Goal: Task Accomplishment & Management: Manage account settings

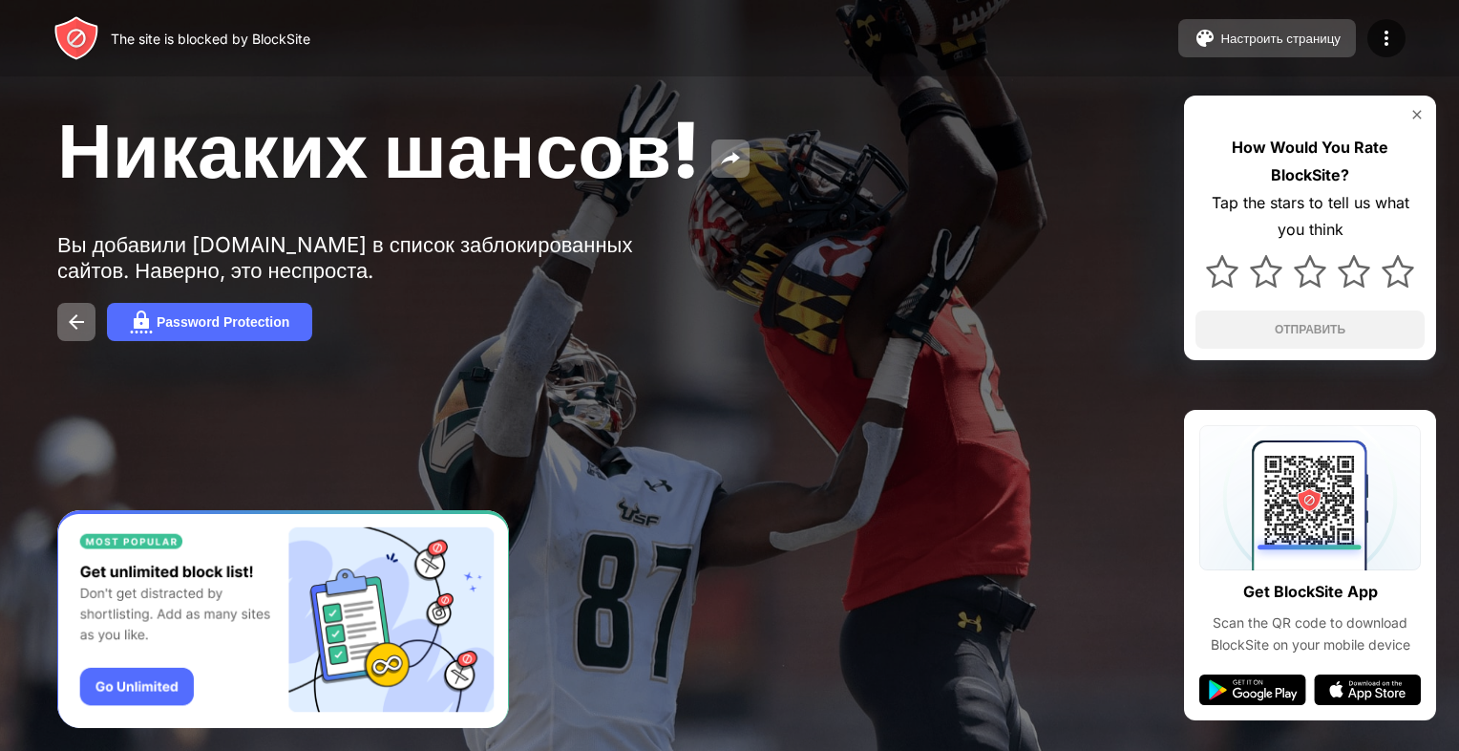
click at [1279, 32] on div "Настроить страницу" at bounding box center [1280, 39] width 120 height 14
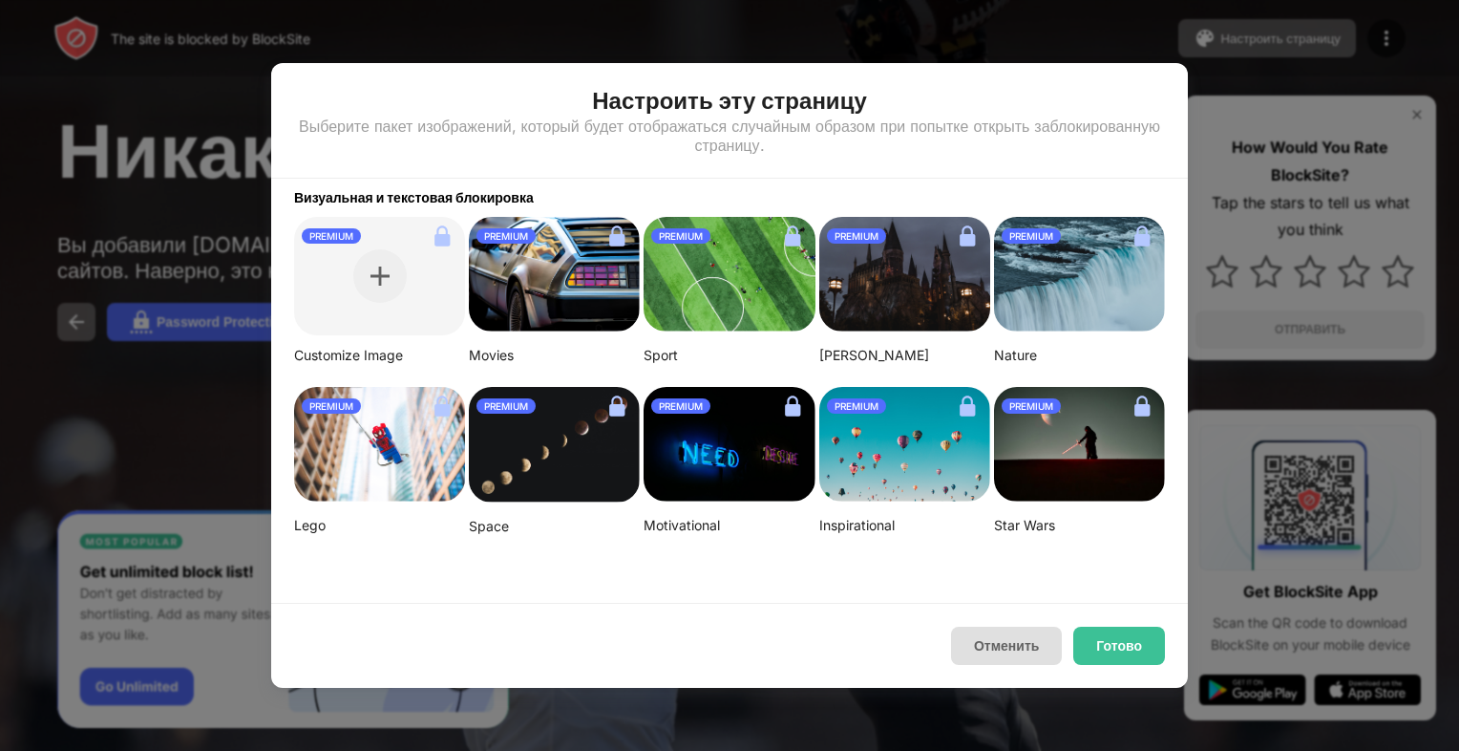
click at [1025, 637] on button "Отменить" at bounding box center [1006, 645] width 111 height 38
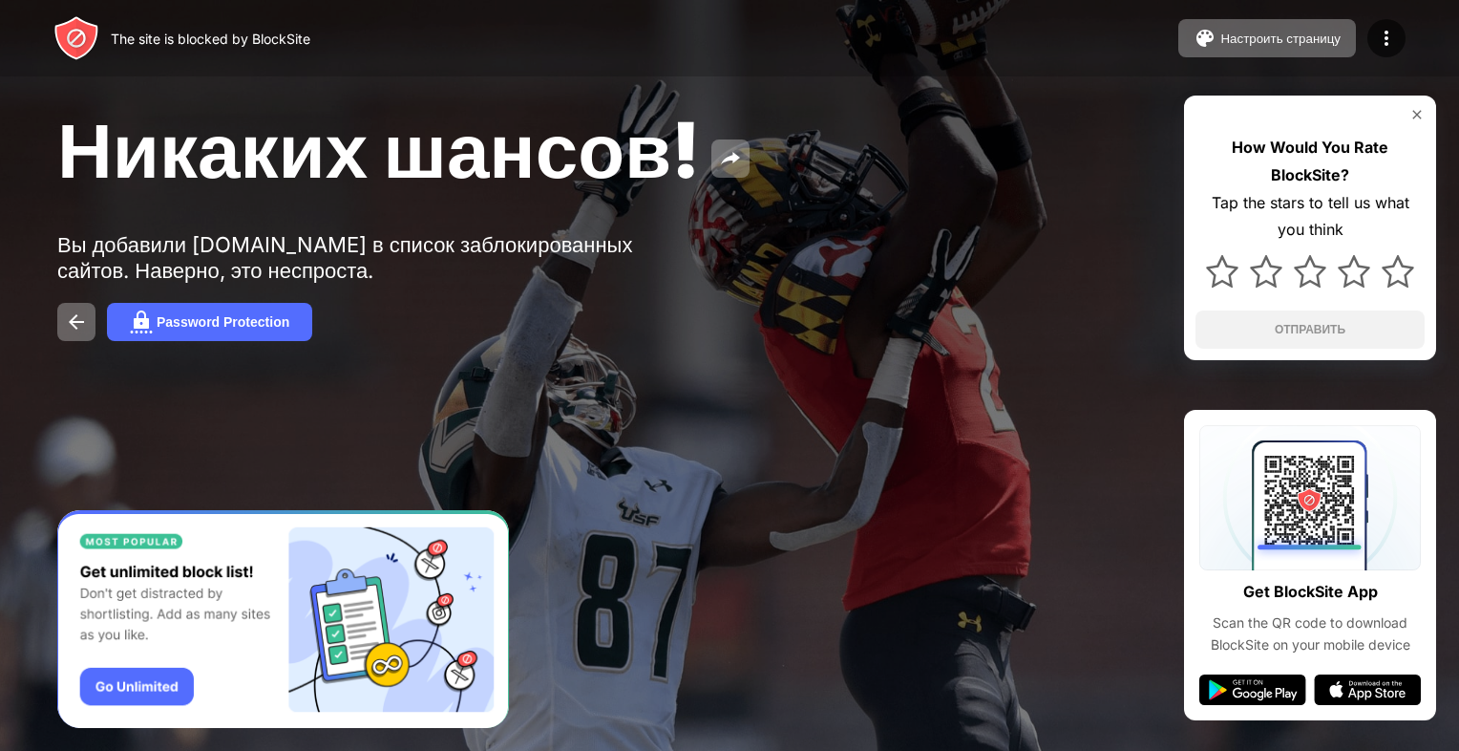
click at [804, 124] on div "Никаких шансов!" at bounding box center [594, 149] width 1075 height 93
click at [910, 251] on div "Никаких шансов! Вы добавили youtube.com в список заблокированных сайтов. Наверн…" at bounding box center [729, 222] width 1459 height 444
click at [1384, 37] on img at bounding box center [1386, 38] width 23 height 23
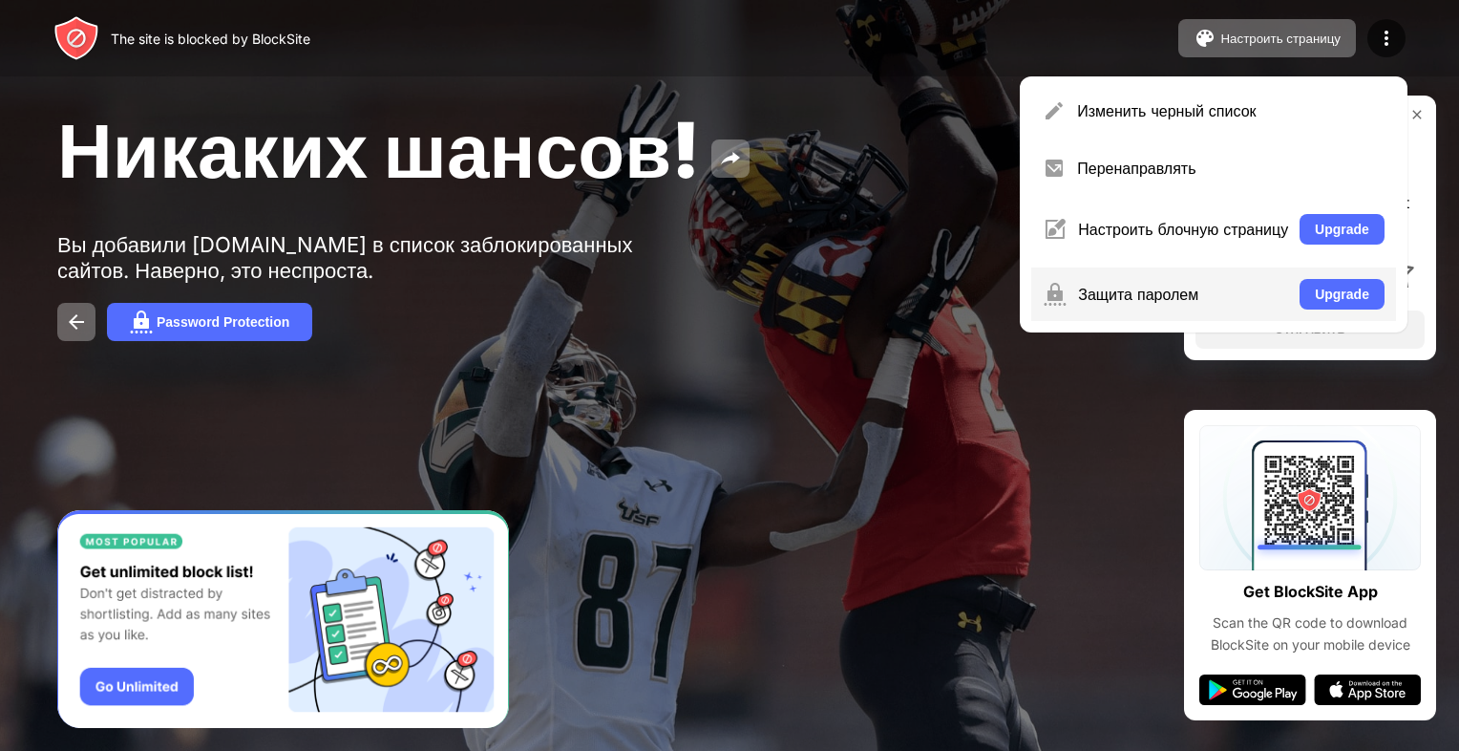
click at [1089, 299] on div "Защита паролем" at bounding box center [1183, 294] width 210 height 19
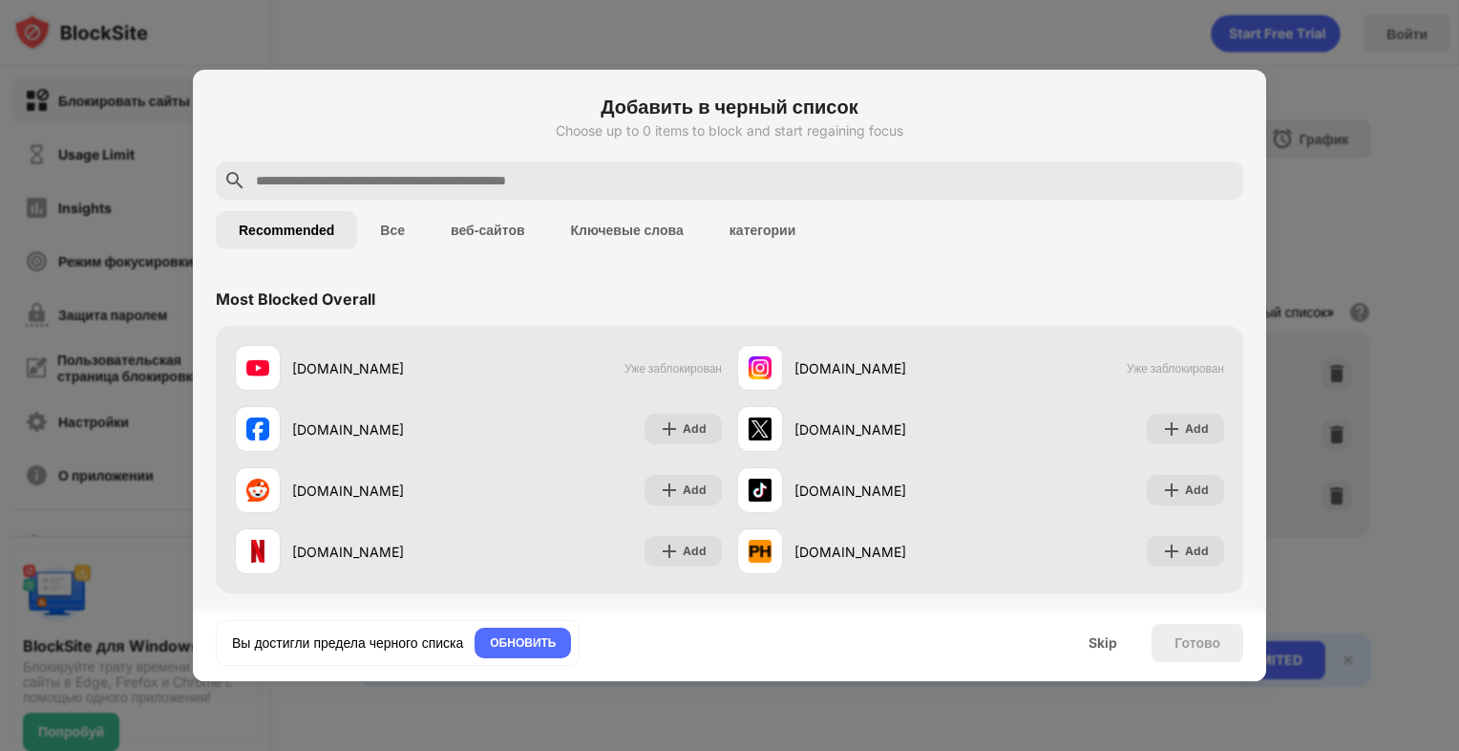
drag, startPoint x: 843, startPoint y: 110, endPoint x: 1198, endPoint y: 643, distance: 640.4
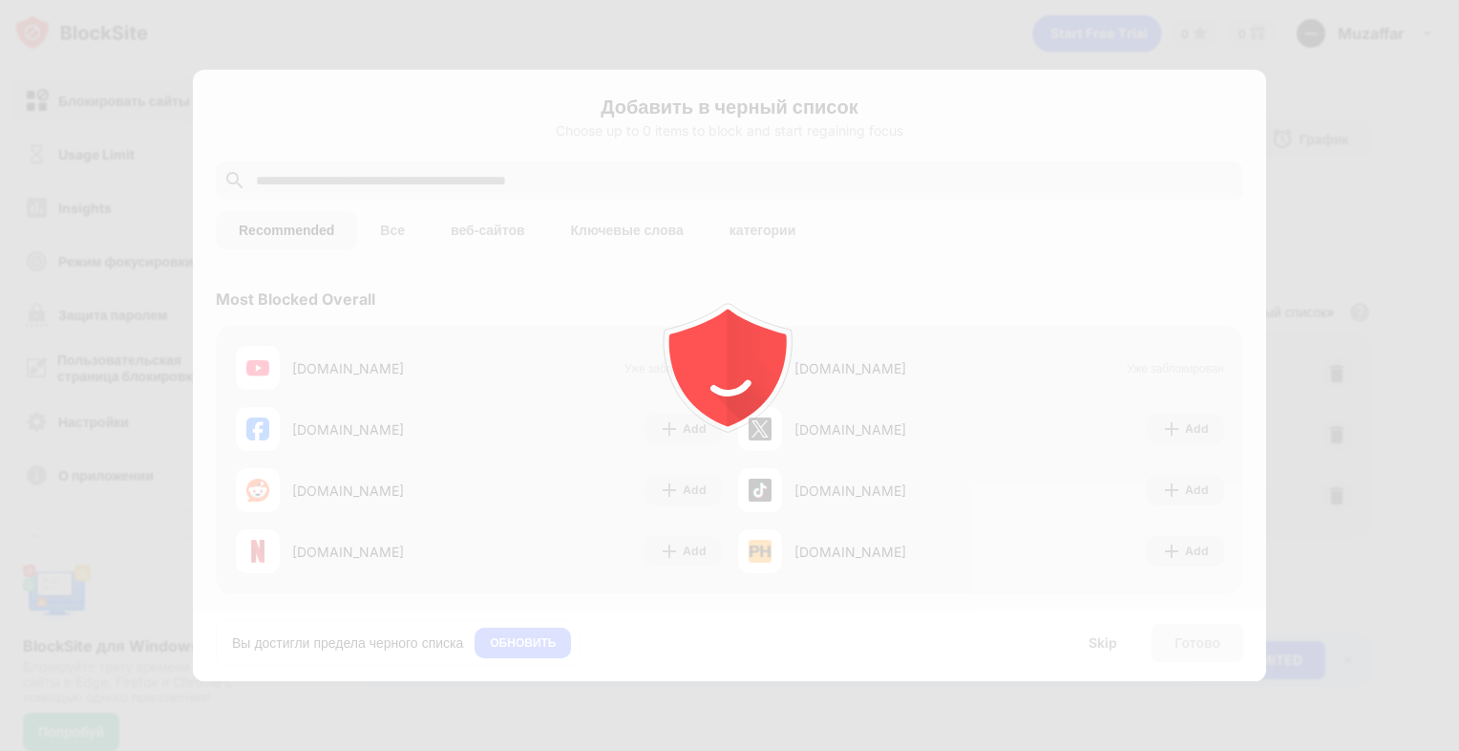
click at [1101, 651] on div at bounding box center [729, 375] width 1459 height 751
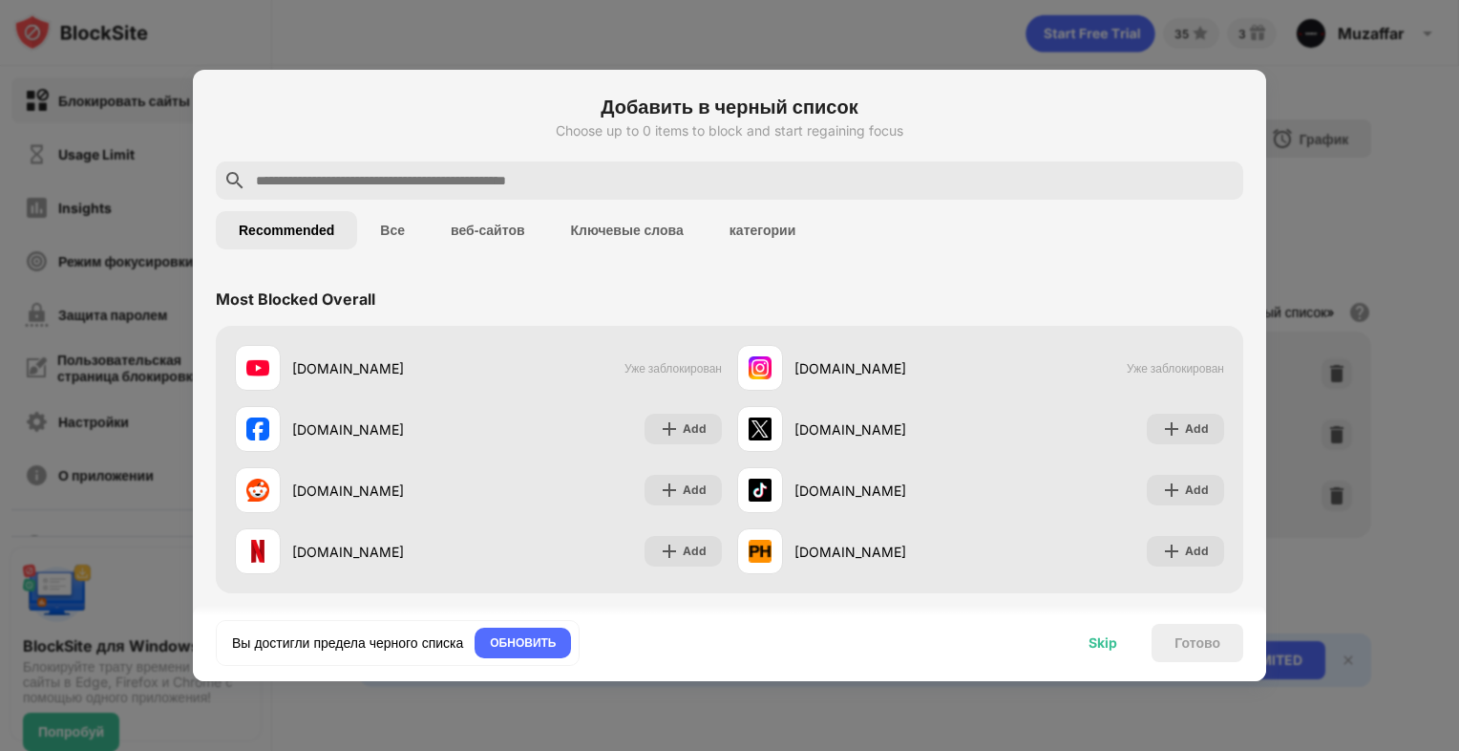
click at [1090, 643] on div "Skip" at bounding box center [1103, 642] width 29 height 15
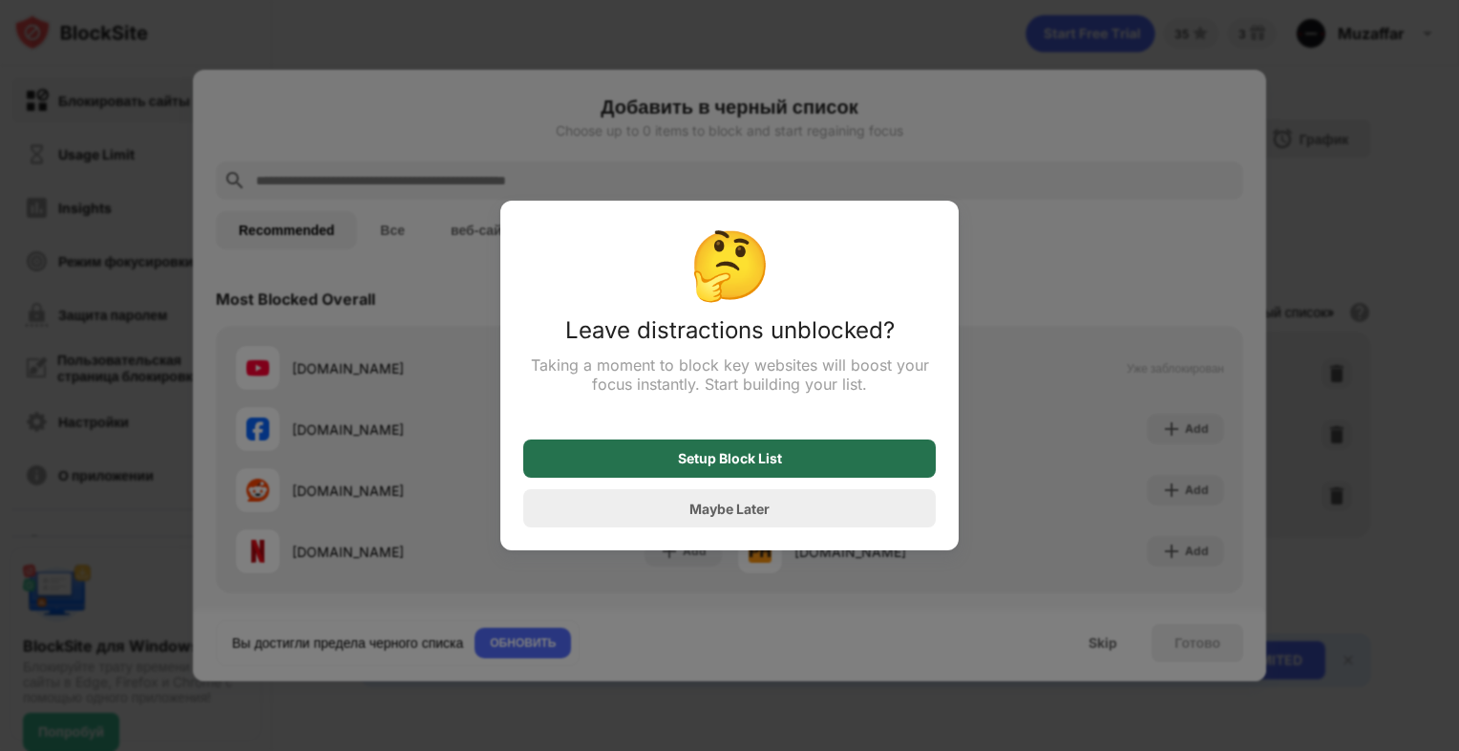
click at [749, 461] on div "Setup Block List" at bounding box center [730, 458] width 104 height 15
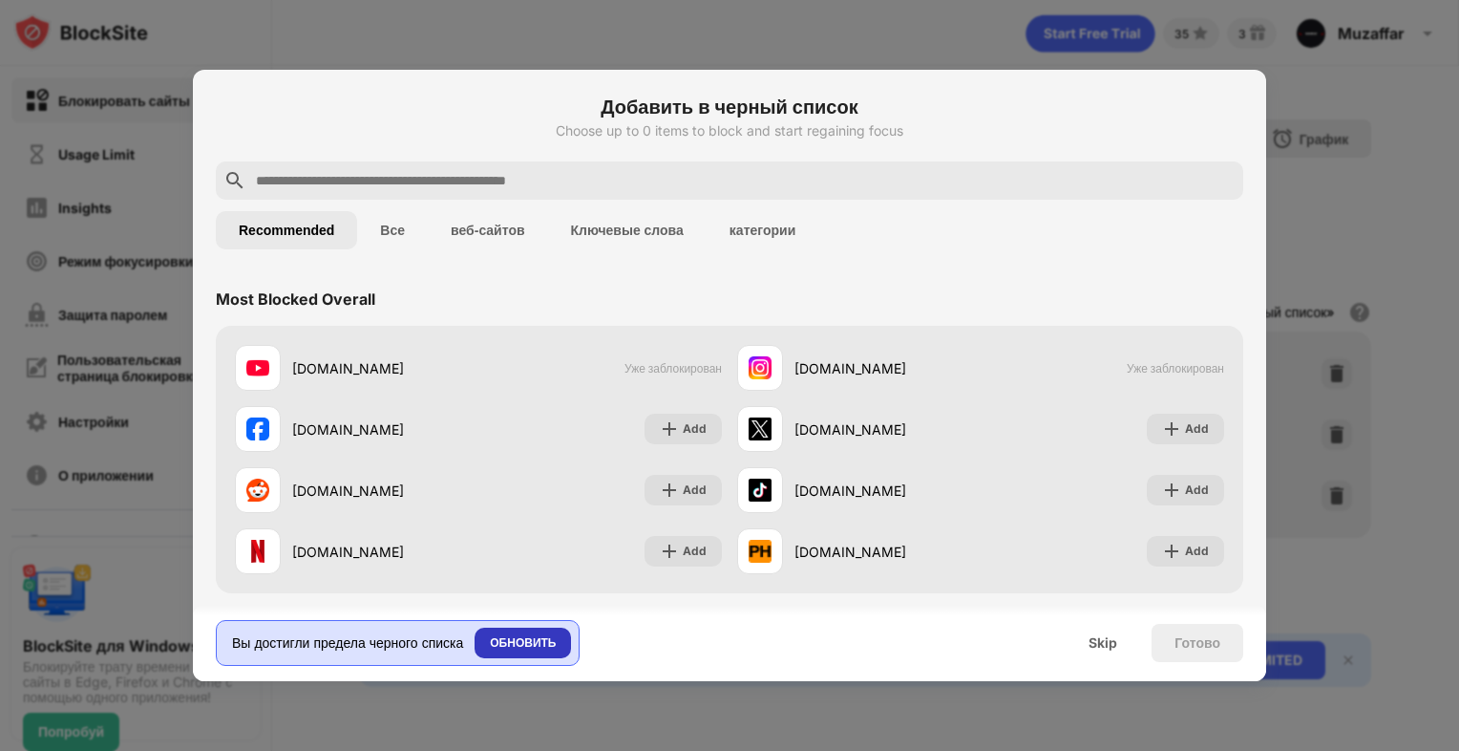
click at [556, 637] on div "ОБНОВИТЬ" at bounding box center [523, 642] width 66 height 19
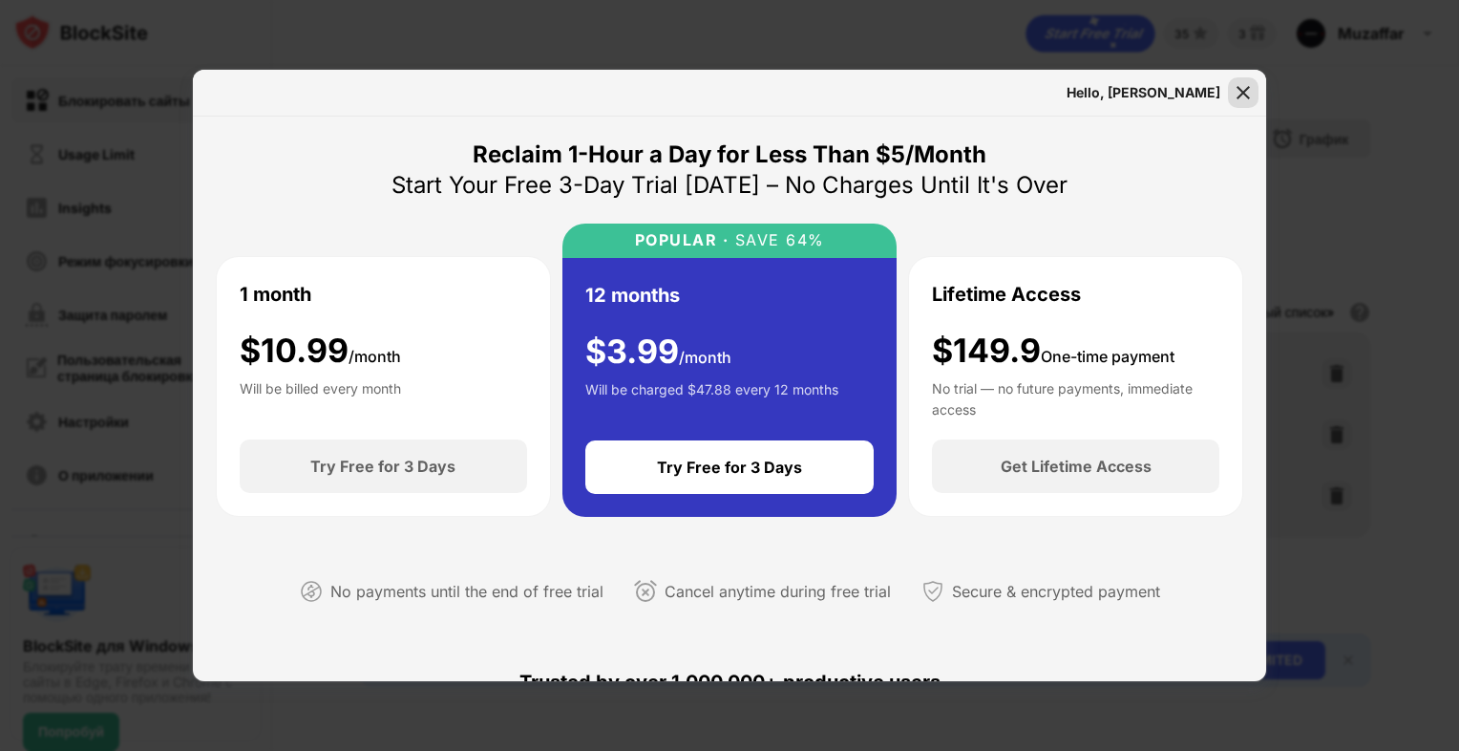
click at [1251, 97] on img at bounding box center [1243, 92] width 19 height 19
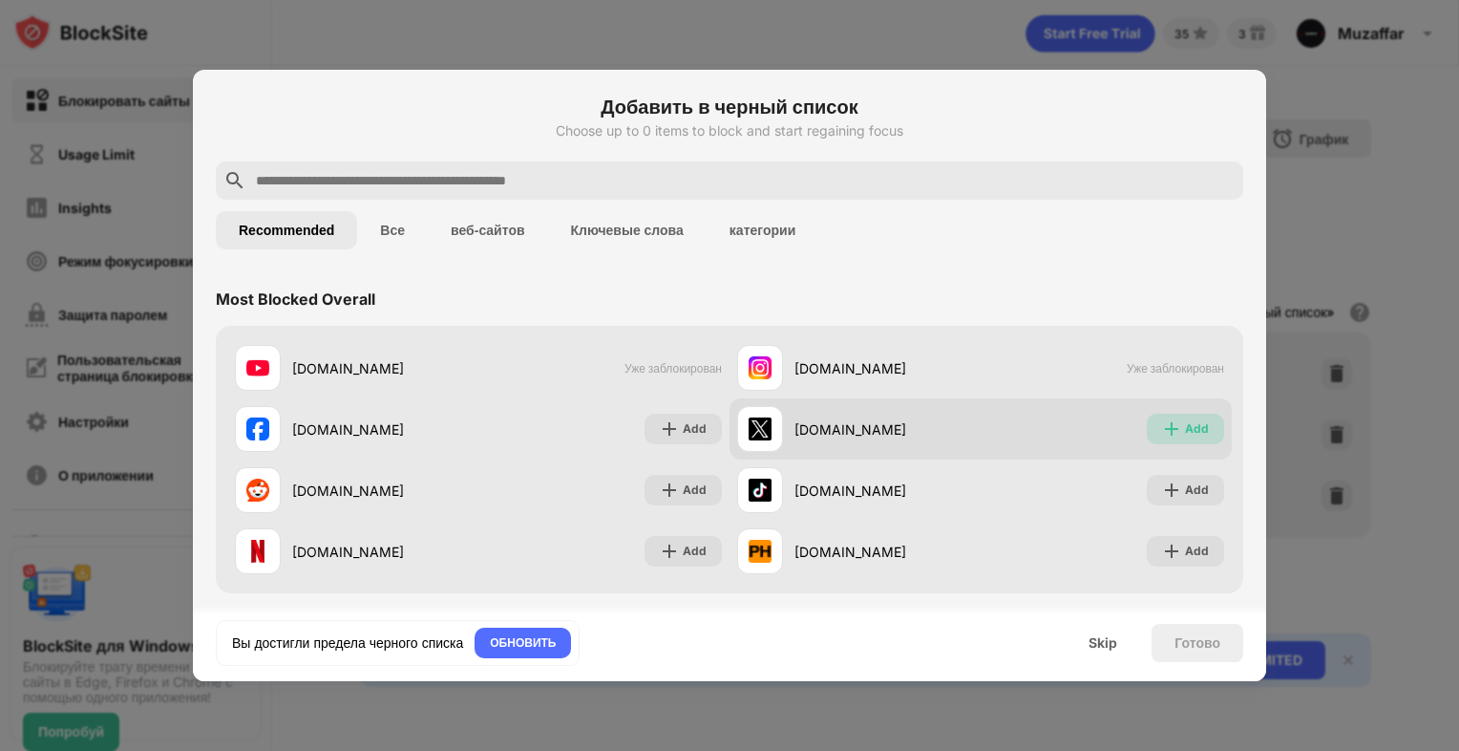
click at [1185, 427] on div "Add" at bounding box center [1197, 428] width 24 height 19
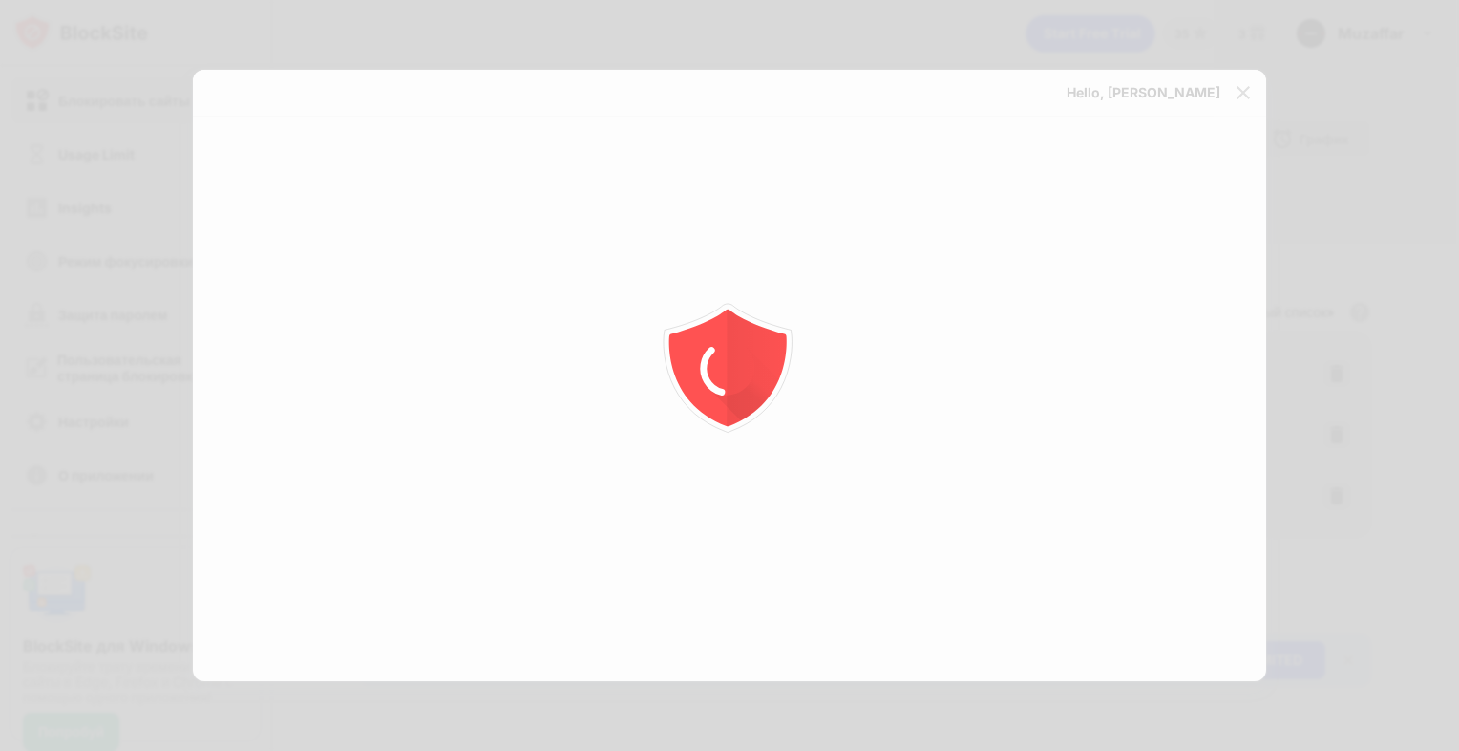
drag, startPoint x: 1085, startPoint y: 84, endPoint x: 1077, endPoint y: 77, distance: 10.2
click at [1077, 78] on div at bounding box center [729, 375] width 1459 height 751
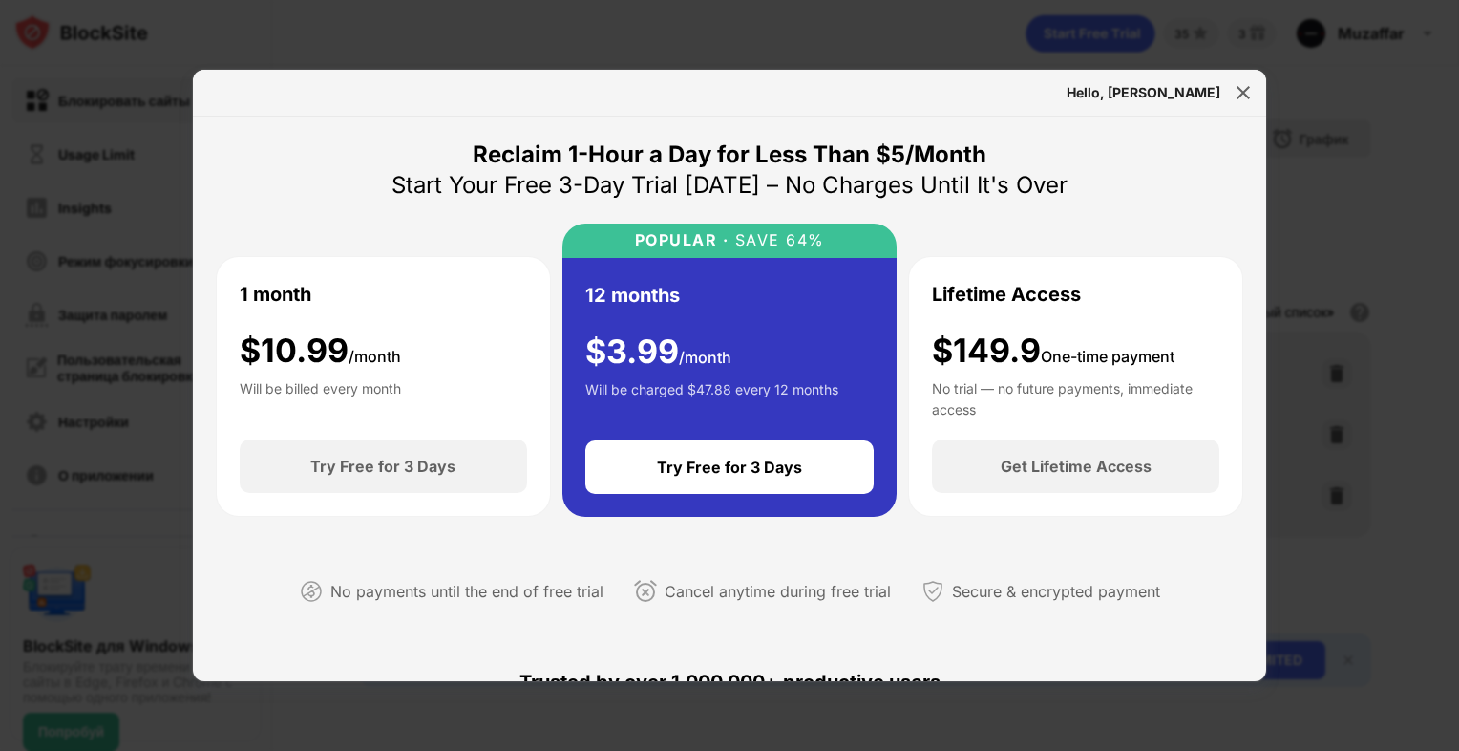
click at [1233, 100] on div at bounding box center [1243, 92] width 31 height 31
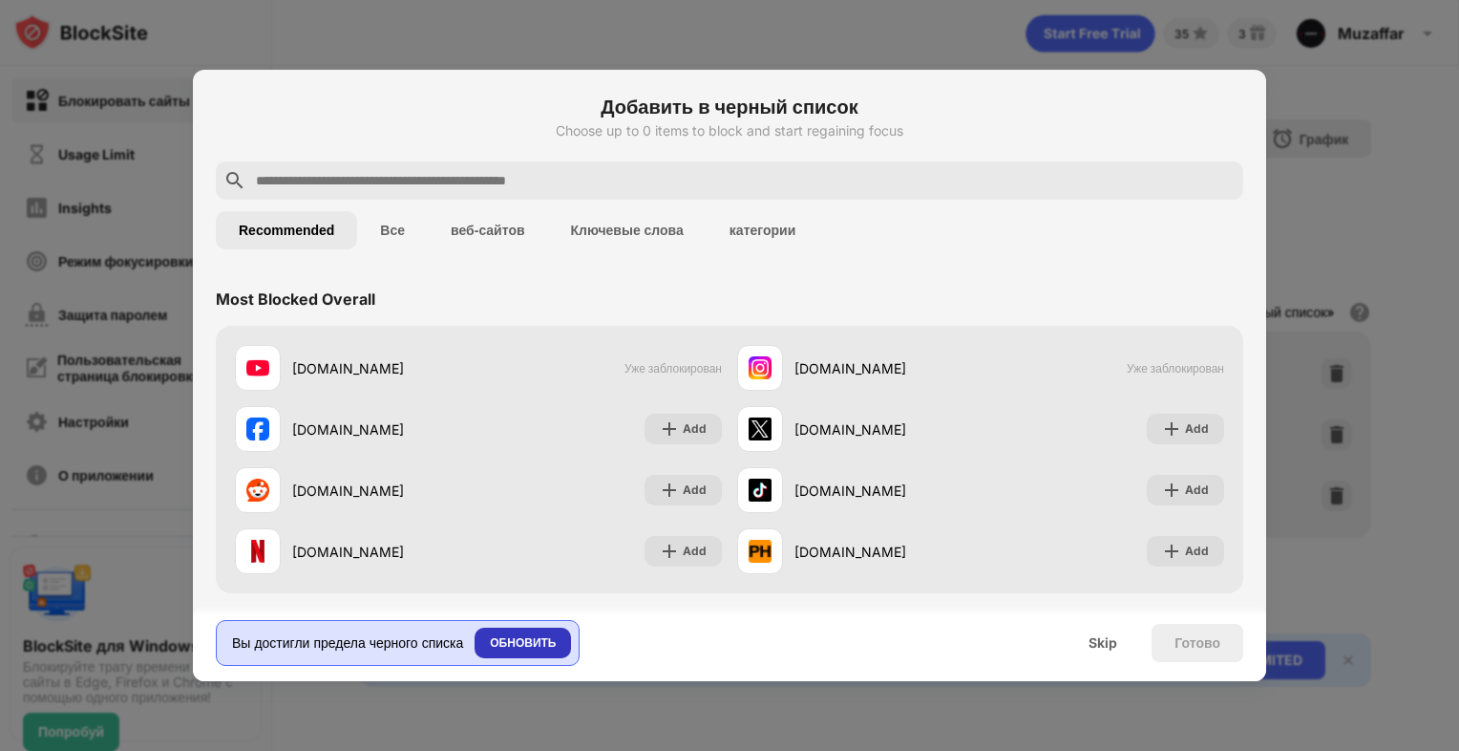
click at [513, 637] on div "ОБНОВИТЬ" at bounding box center [523, 642] width 66 height 19
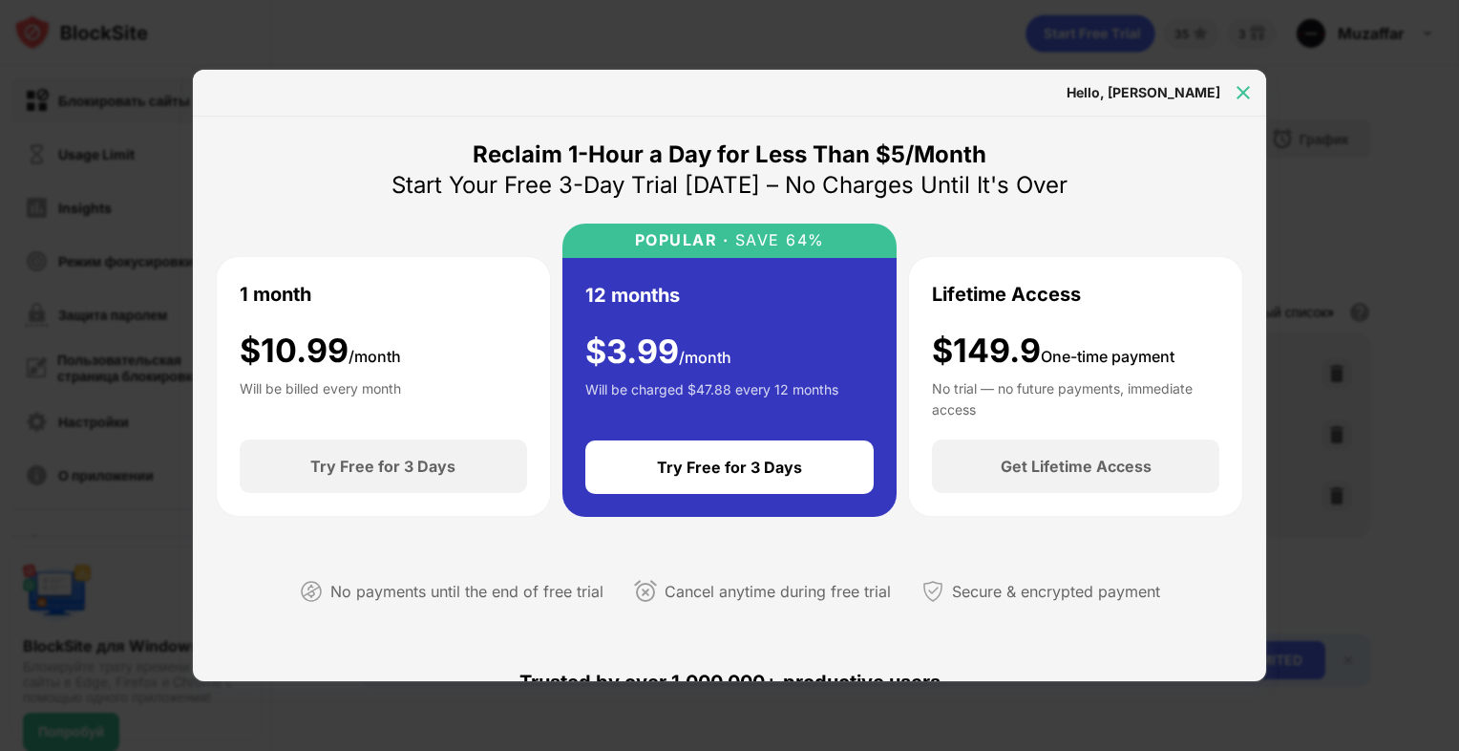
drag, startPoint x: 1243, startPoint y: 97, endPoint x: 1239, endPoint y: 106, distance: 9.8
click at [1241, 97] on img at bounding box center [1243, 92] width 19 height 19
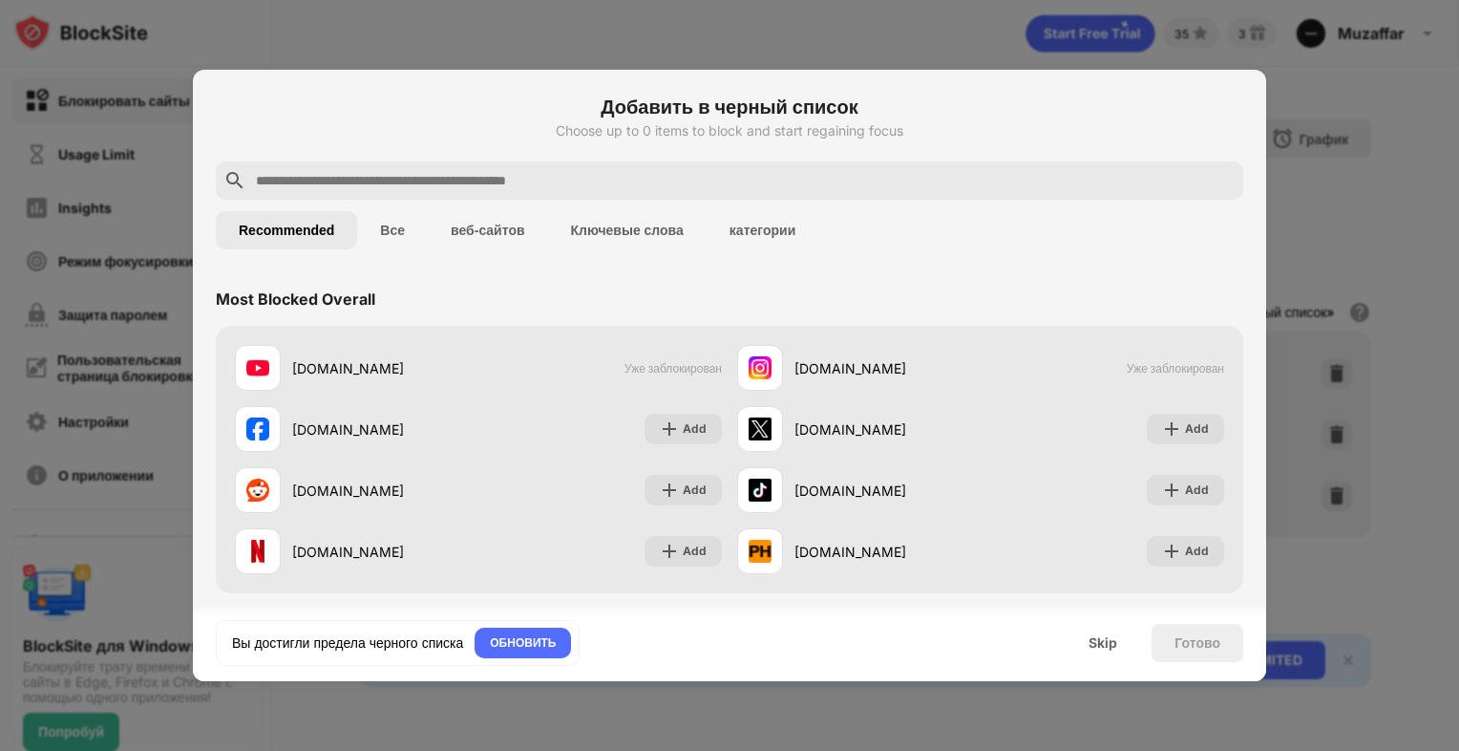
click at [1109, 659] on div "Вы достигли предела черного списка ОБНОВИТЬ Skip Готово" at bounding box center [729, 642] width 1073 height 76
click at [1100, 652] on div "Skip" at bounding box center [1103, 643] width 74 height 38
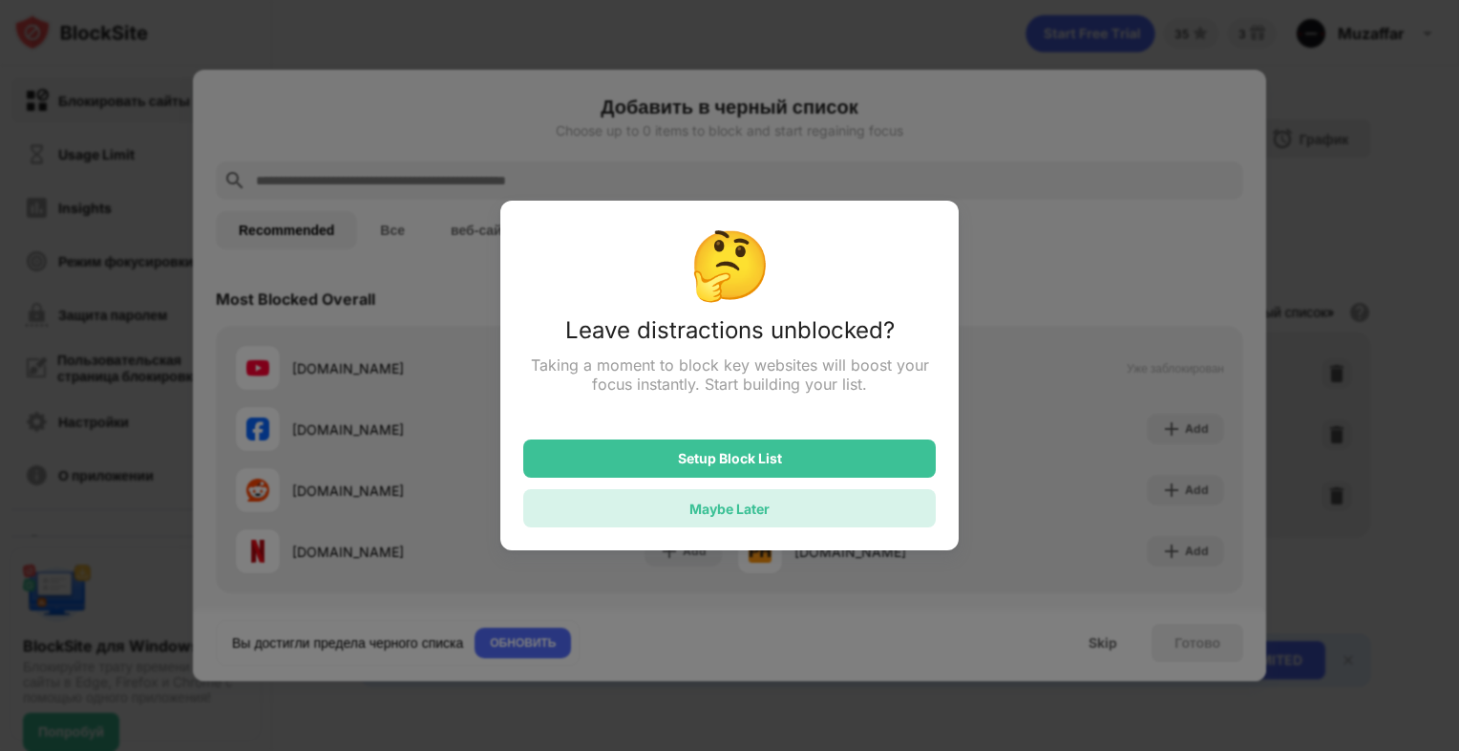
click at [769, 505] on div "Maybe Later" at bounding box center [729, 508] width 80 height 16
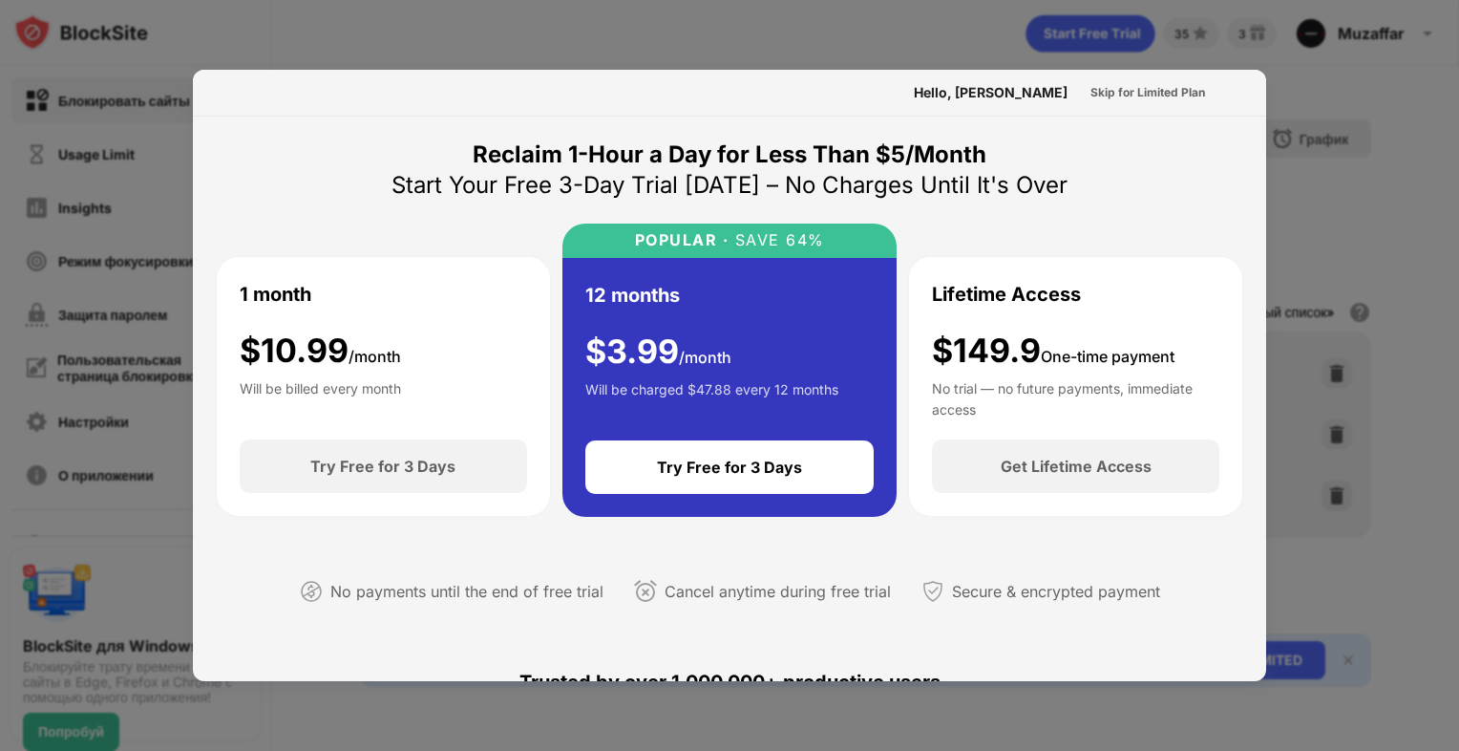
click at [1241, 52] on div at bounding box center [729, 375] width 1459 height 751
click at [1242, 57] on div at bounding box center [729, 375] width 1459 height 751
click at [286, 44] on div at bounding box center [729, 375] width 1459 height 751
click at [287, 45] on div at bounding box center [729, 375] width 1459 height 751
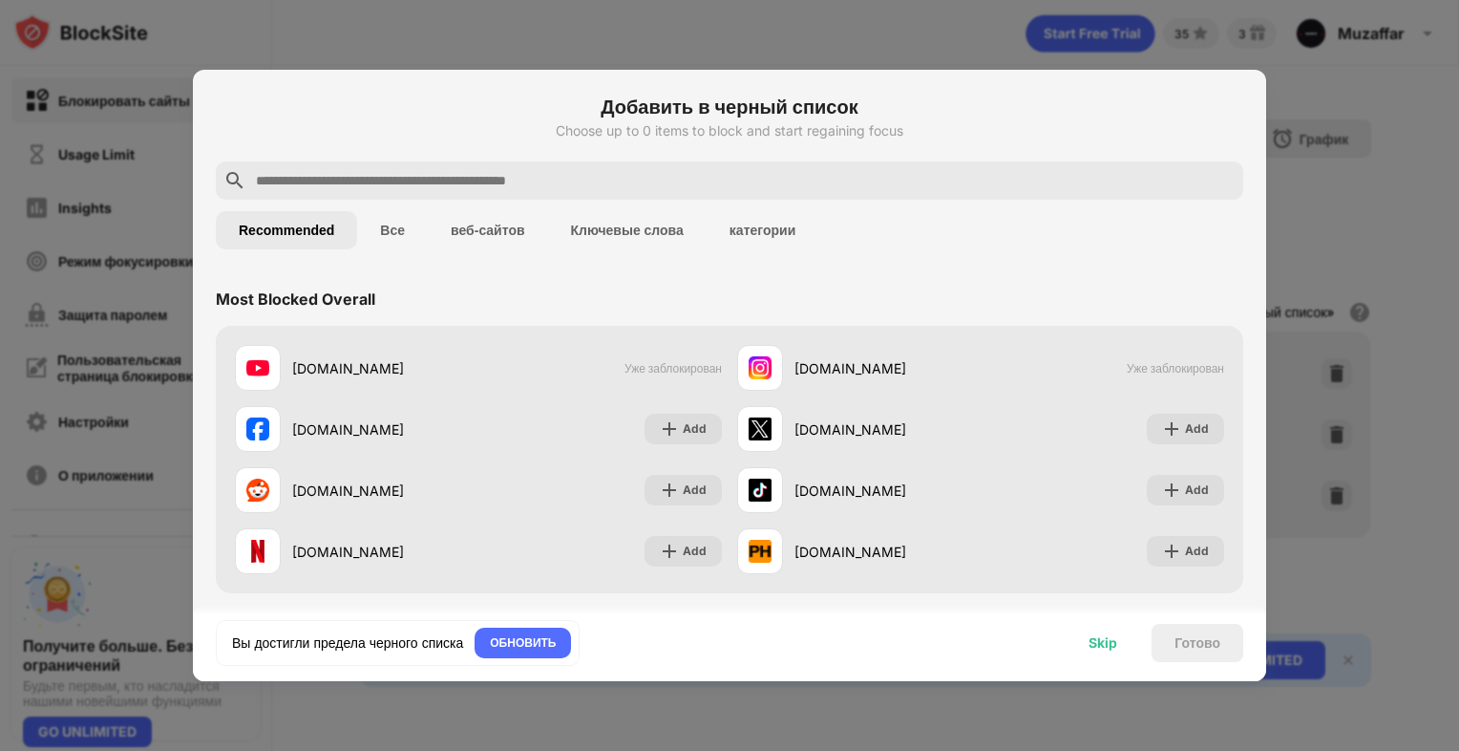
click at [1090, 647] on div "Skip" at bounding box center [1103, 642] width 29 height 15
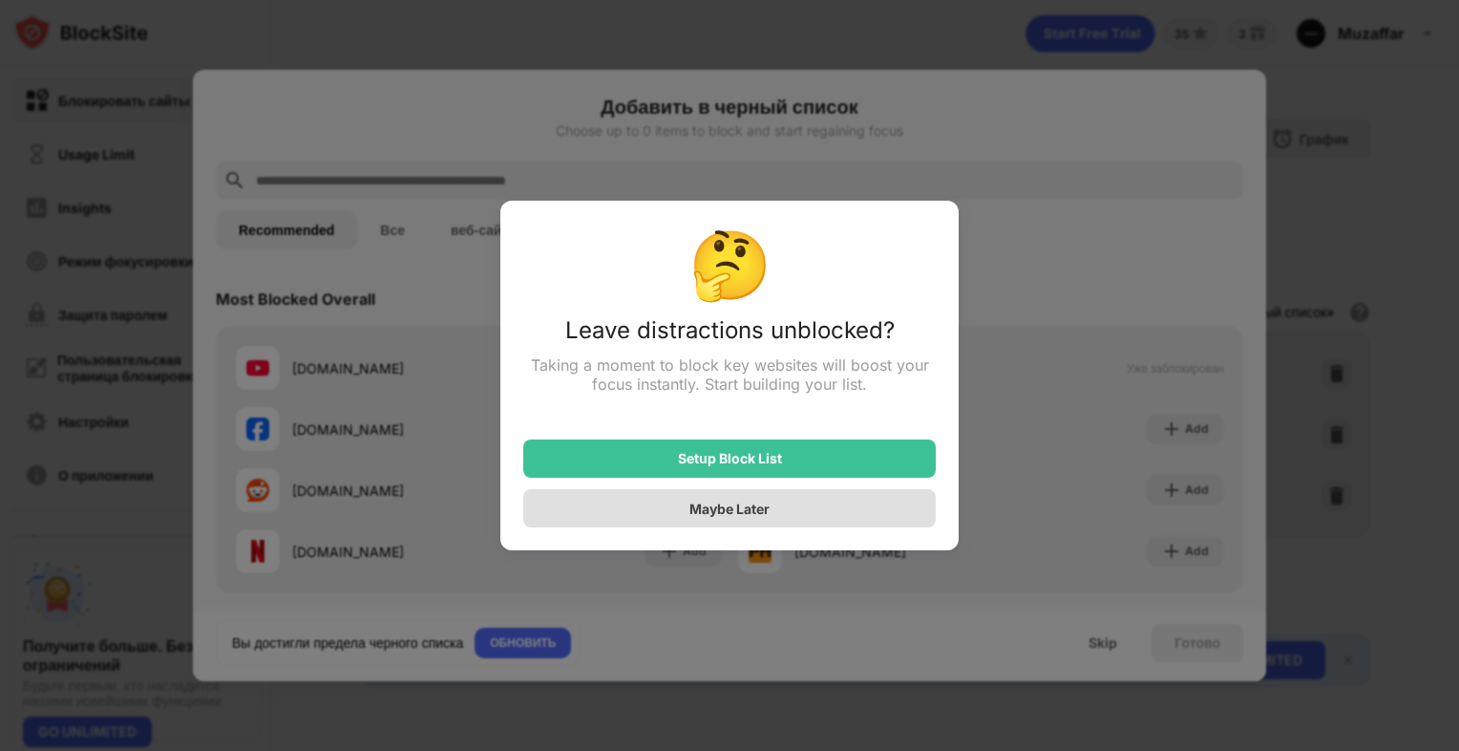
click at [780, 520] on div "Maybe Later" at bounding box center [729, 508] width 413 height 38
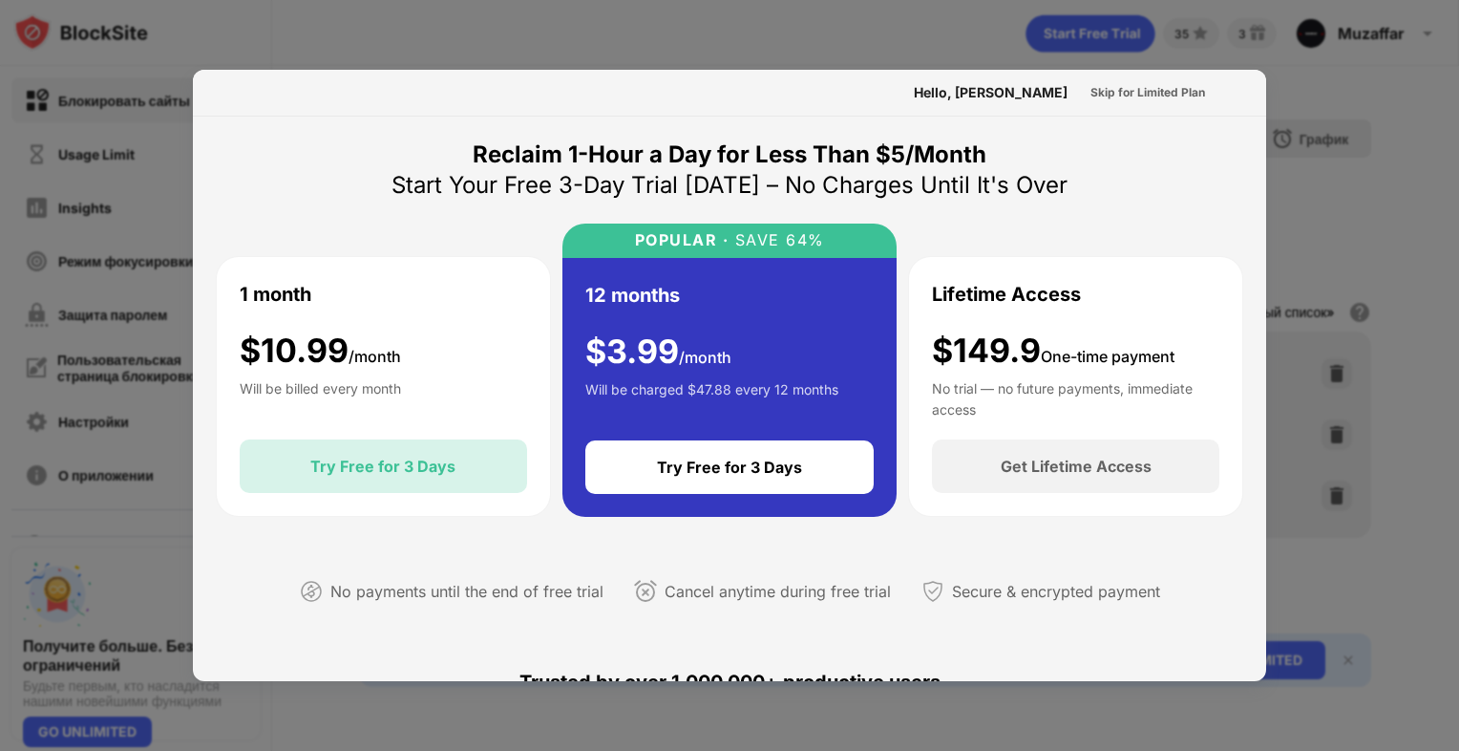
click at [427, 456] on div "Try Free for 3 Days" at bounding box center [382, 465] width 145 height 19
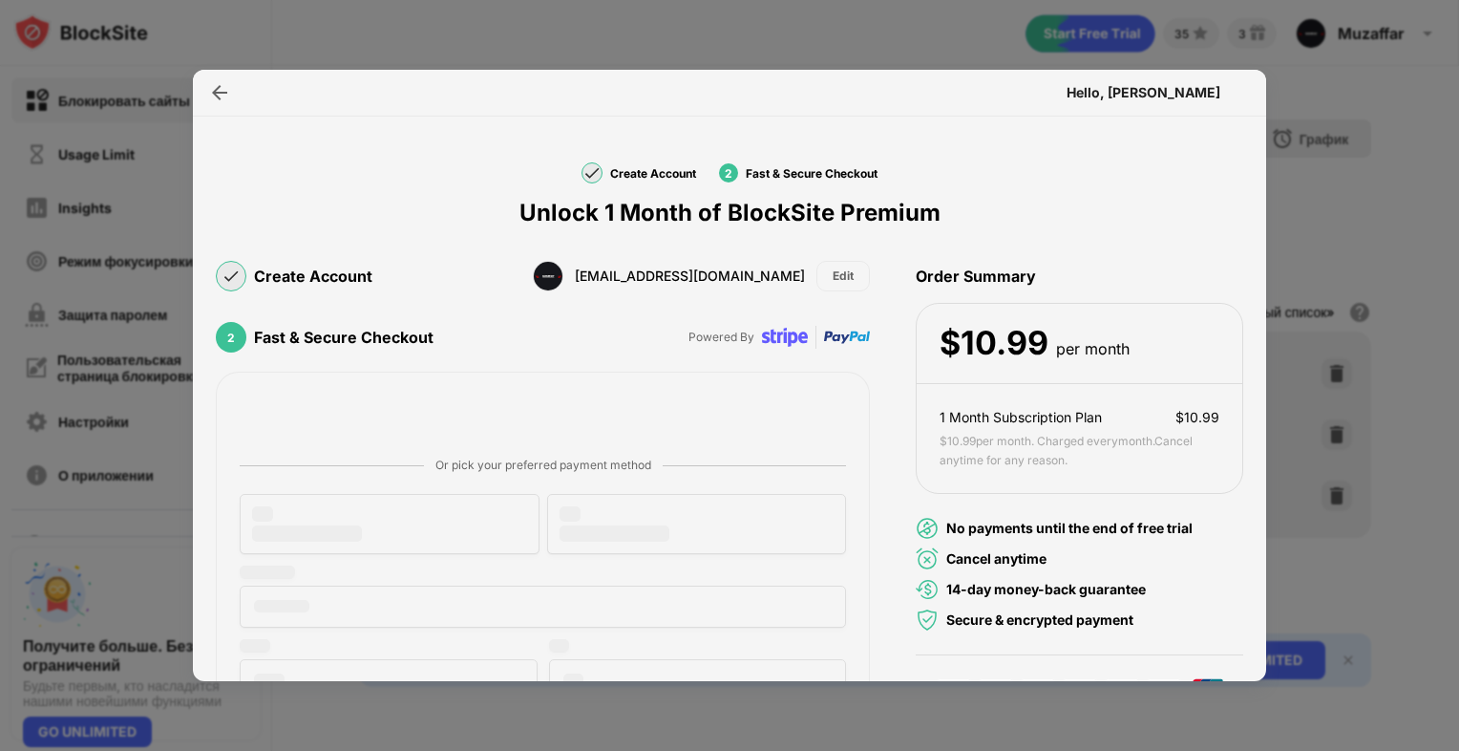
drag, startPoint x: 1458, startPoint y: 25, endPoint x: 1448, endPoint y: 29, distance: 11.2
click at [1452, 29] on div at bounding box center [729, 375] width 1459 height 751
click at [213, 97] on img at bounding box center [219, 92] width 19 height 19
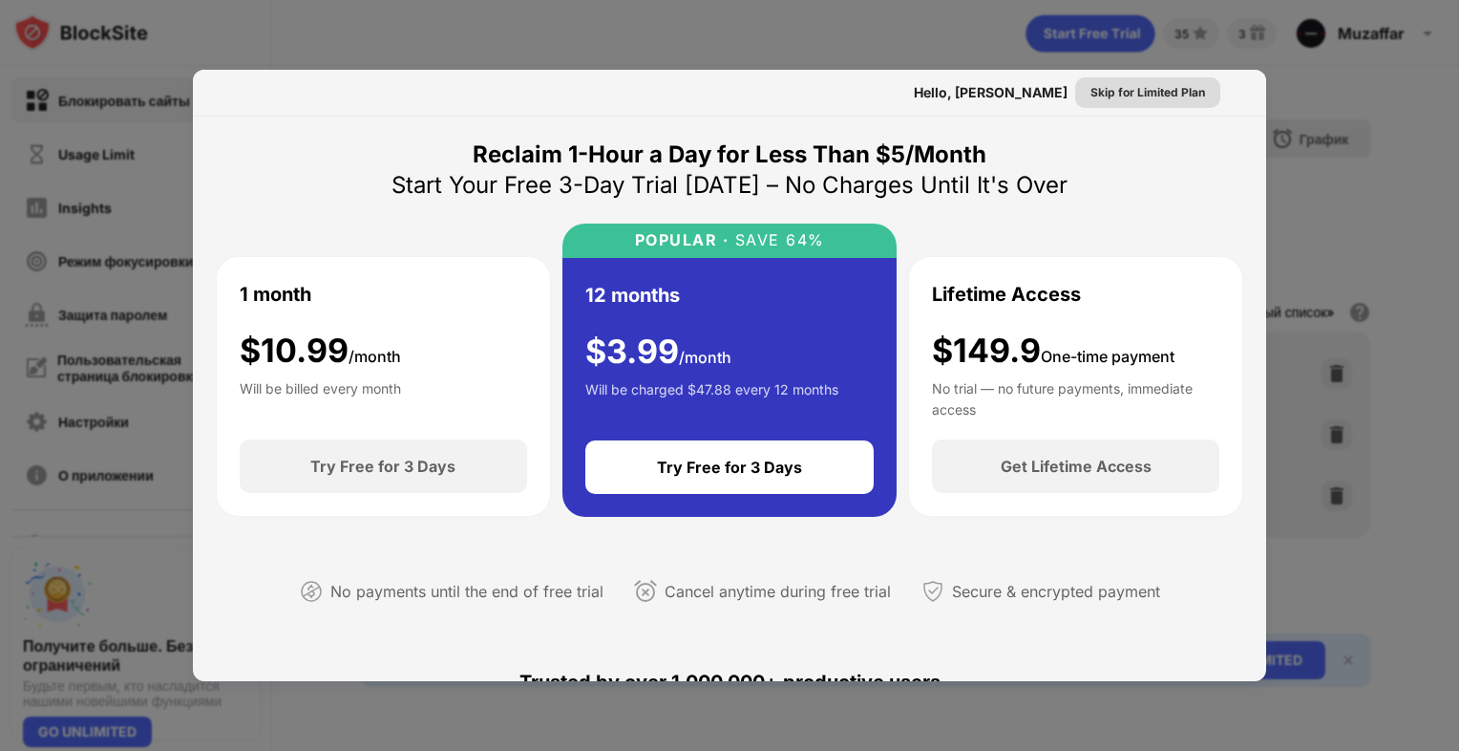
click at [1152, 86] on div "Skip for Limited Plan" at bounding box center [1148, 92] width 115 height 19
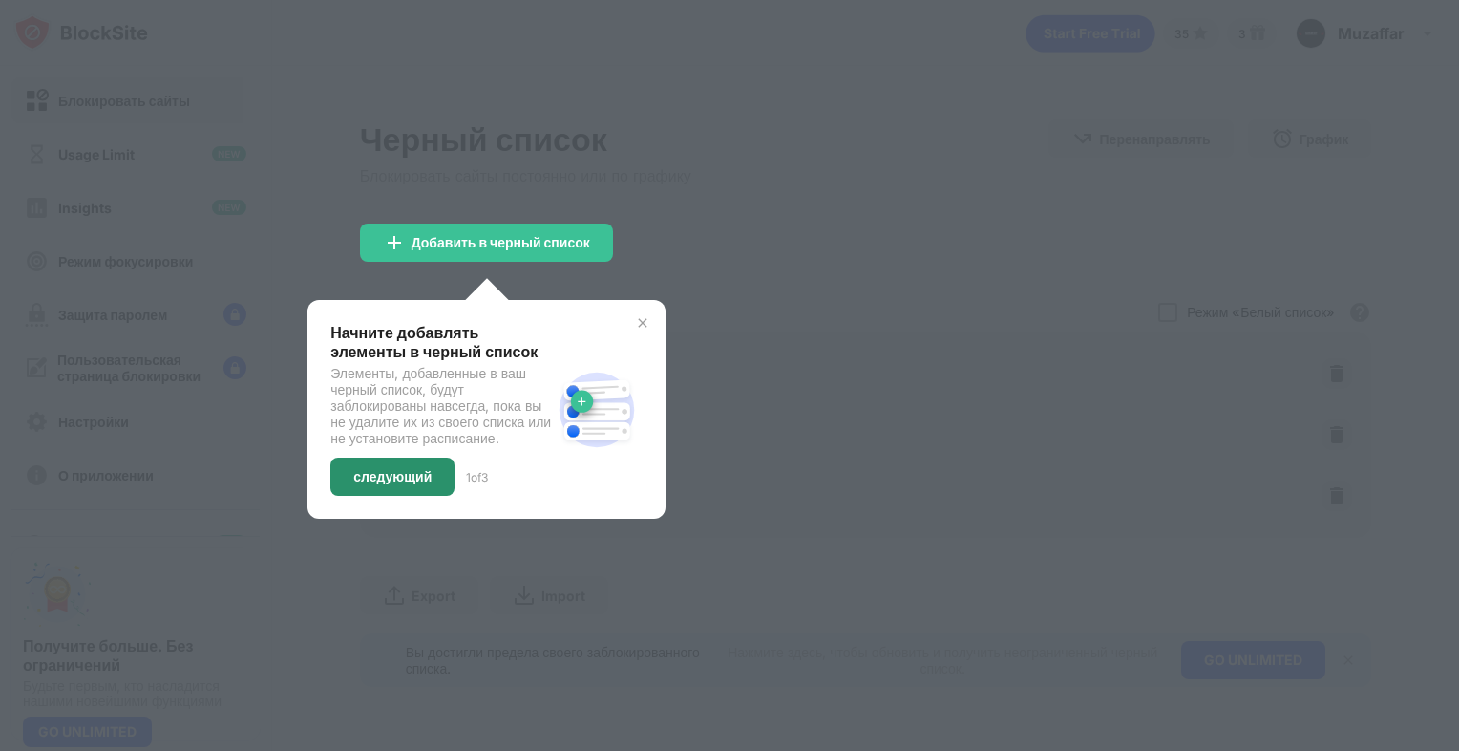
click at [416, 484] on div "следующий" at bounding box center [392, 476] width 78 height 15
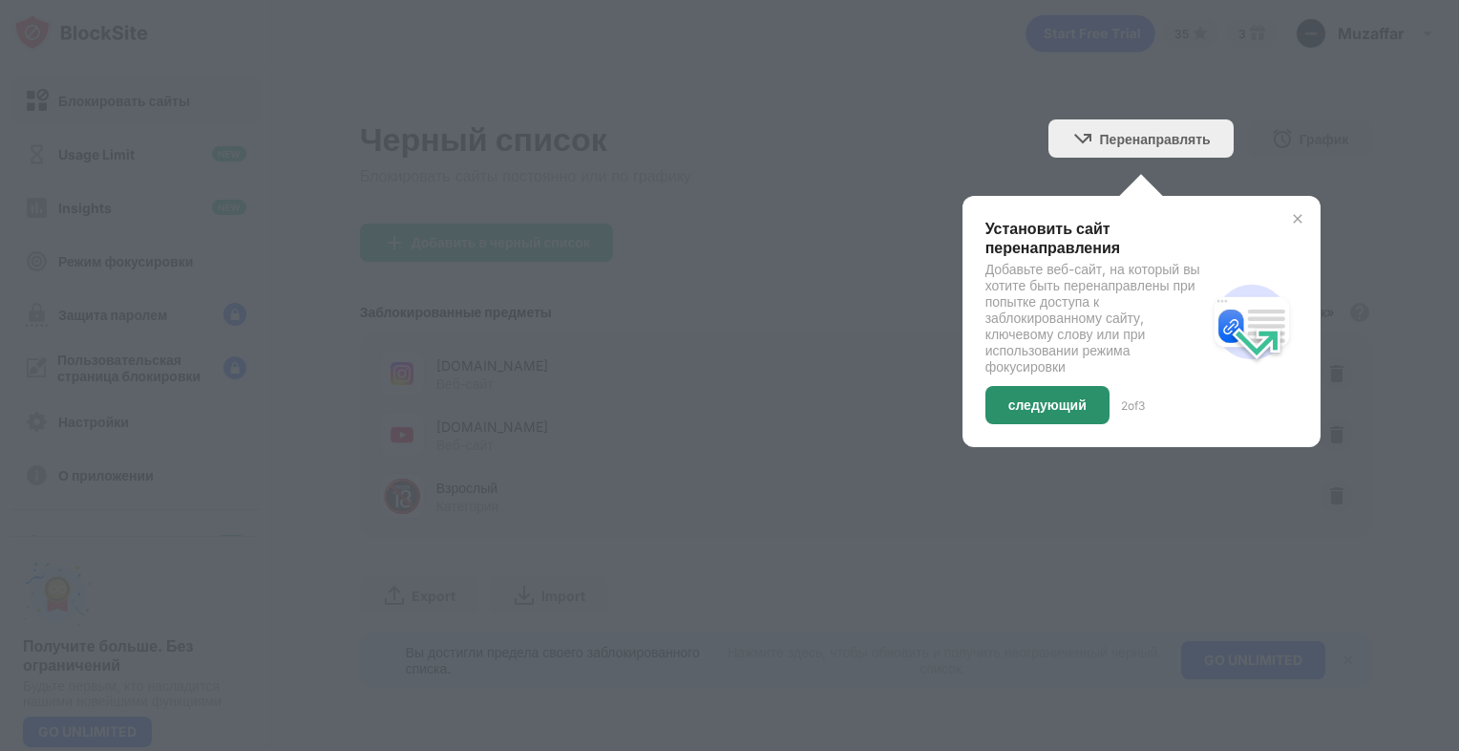
click at [1096, 409] on div "следующий" at bounding box center [1048, 405] width 124 height 38
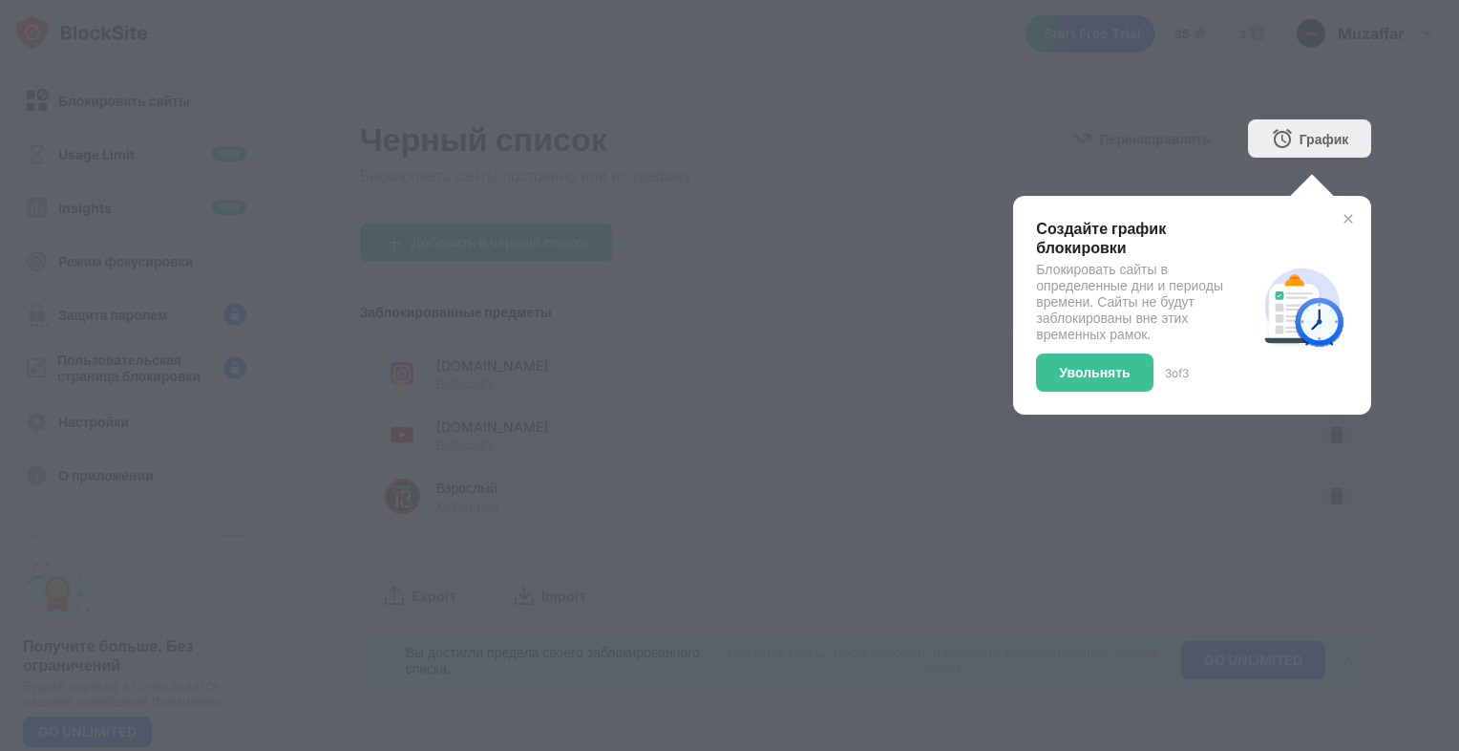
click at [1100, 411] on div "Создайте график блокировки Блокировать сайты в определенные дни и периоды време…" at bounding box center [1192, 305] width 358 height 219
click at [1086, 350] on div "Создайте график блокировки Блокировать сайты в определенные дни и периоды време…" at bounding box center [1146, 305] width 221 height 173
click at [1090, 371] on div "Увольнять" at bounding box center [1094, 372] width 71 height 15
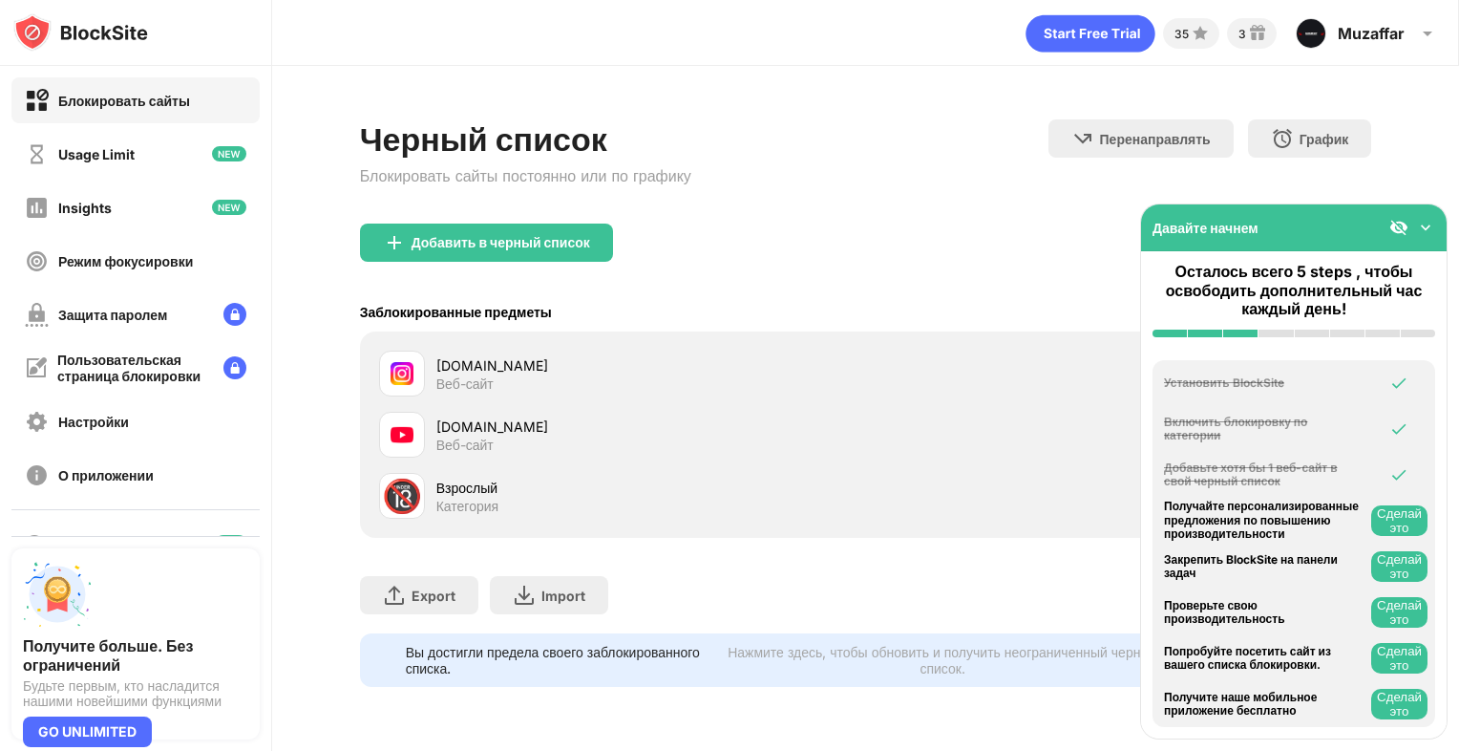
click at [702, 434] on div "youtube.com" at bounding box center [651, 426] width 430 height 20
click at [1421, 229] on img at bounding box center [1425, 227] width 19 height 19
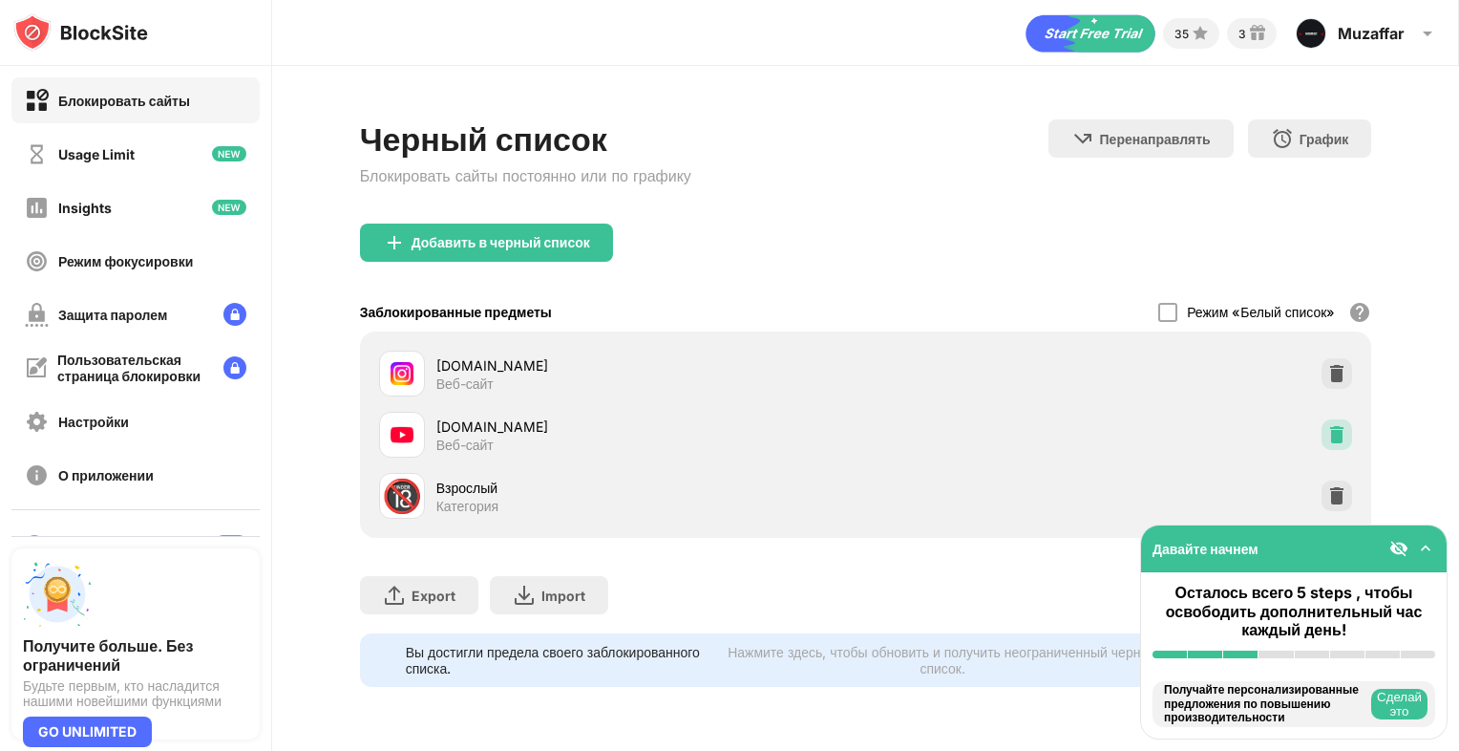
click at [1335, 441] on img at bounding box center [1336, 434] width 19 height 19
